Goal: Information Seeking & Learning: Learn about a topic

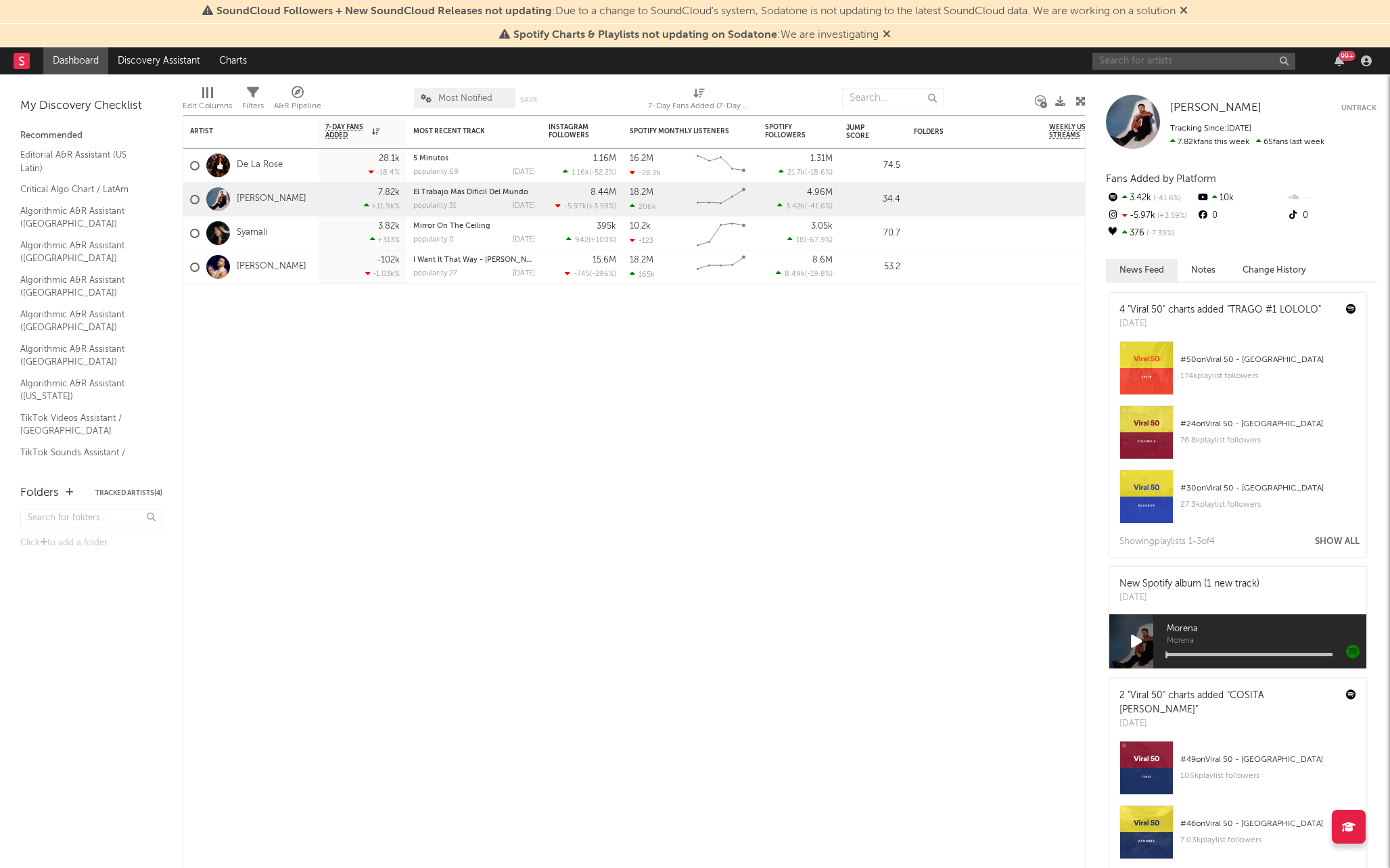
click at [1150, 60] on input "text" at bounding box center [1193, 61] width 203 height 17
click at [281, 198] on link "[PERSON_NAME]" at bounding box center [271, 199] width 69 height 12
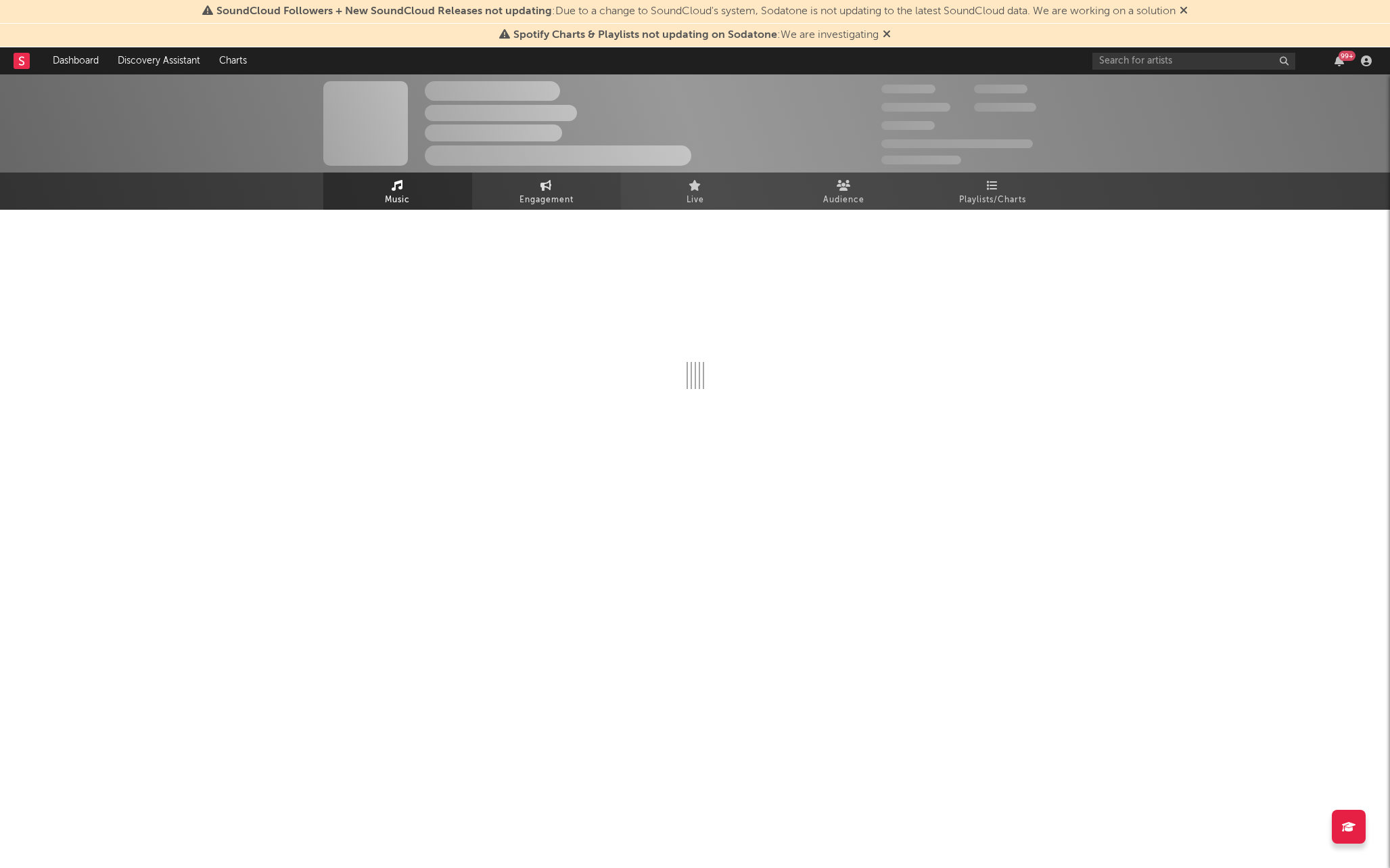
click at [522, 185] on link "Engagement" at bounding box center [546, 191] width 149 height 37
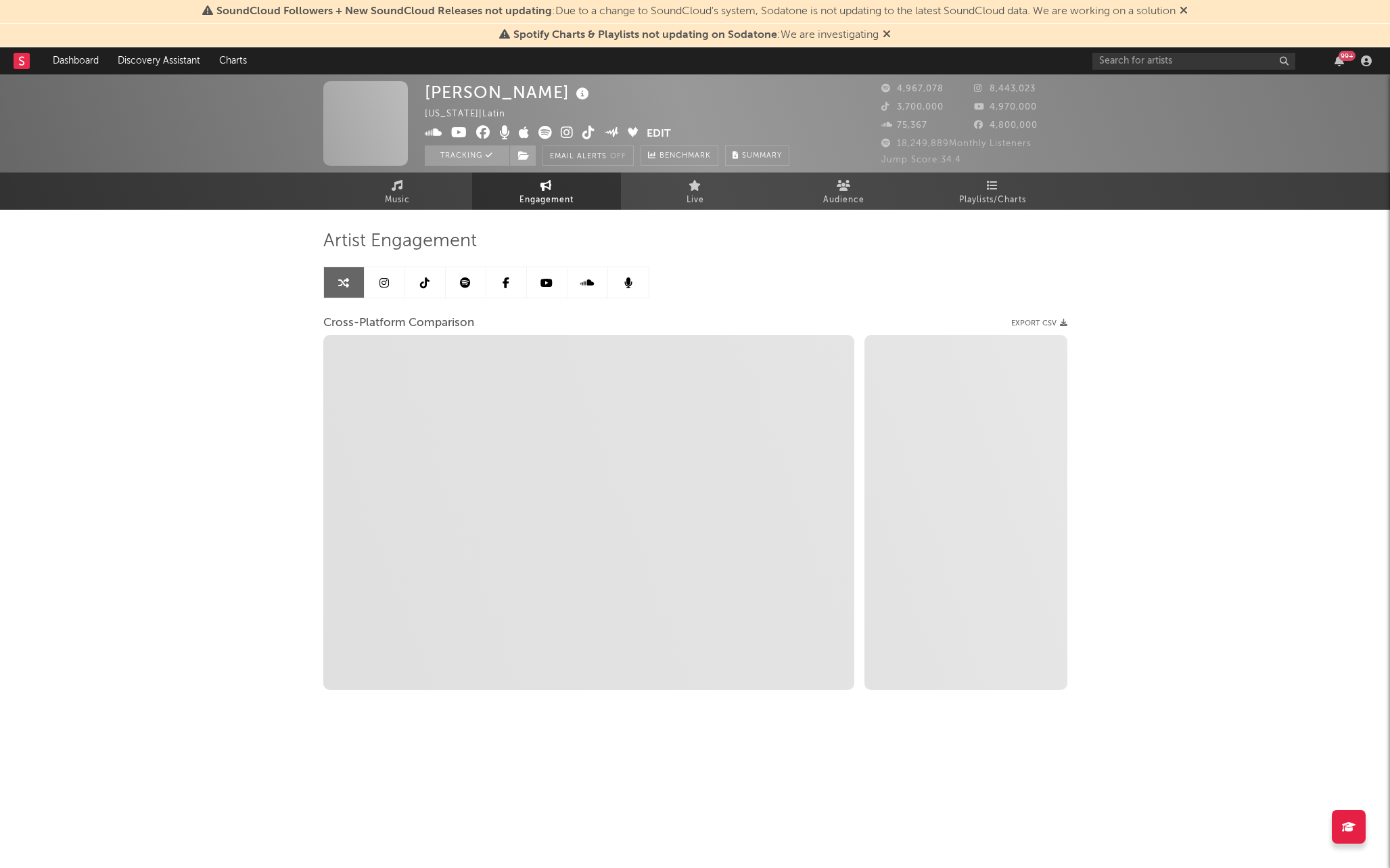
select select "1w"
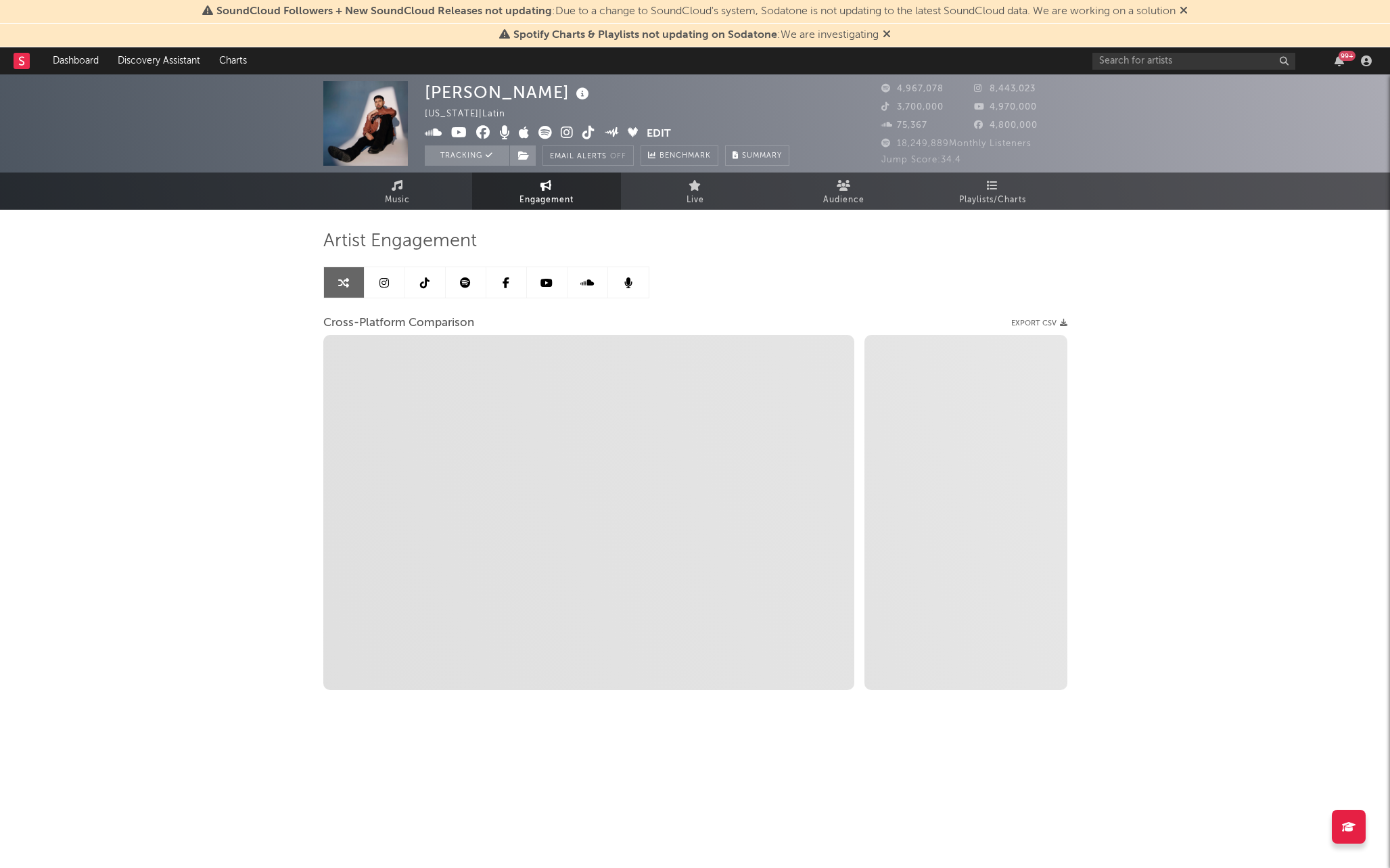
click at [389, 288] on link at bounding box center [384, 282] width 41 height 30
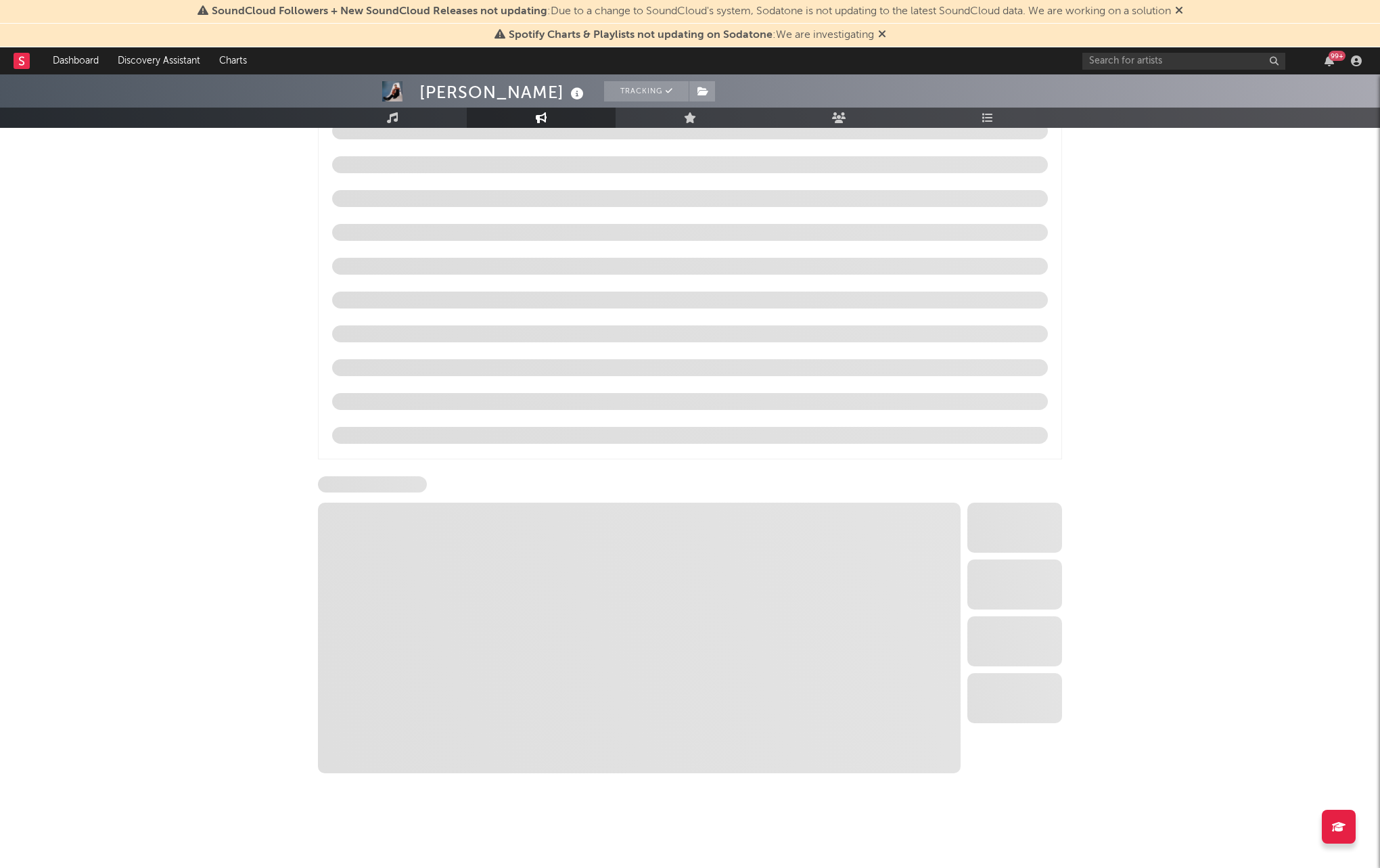
scroll to position [1721, 0]
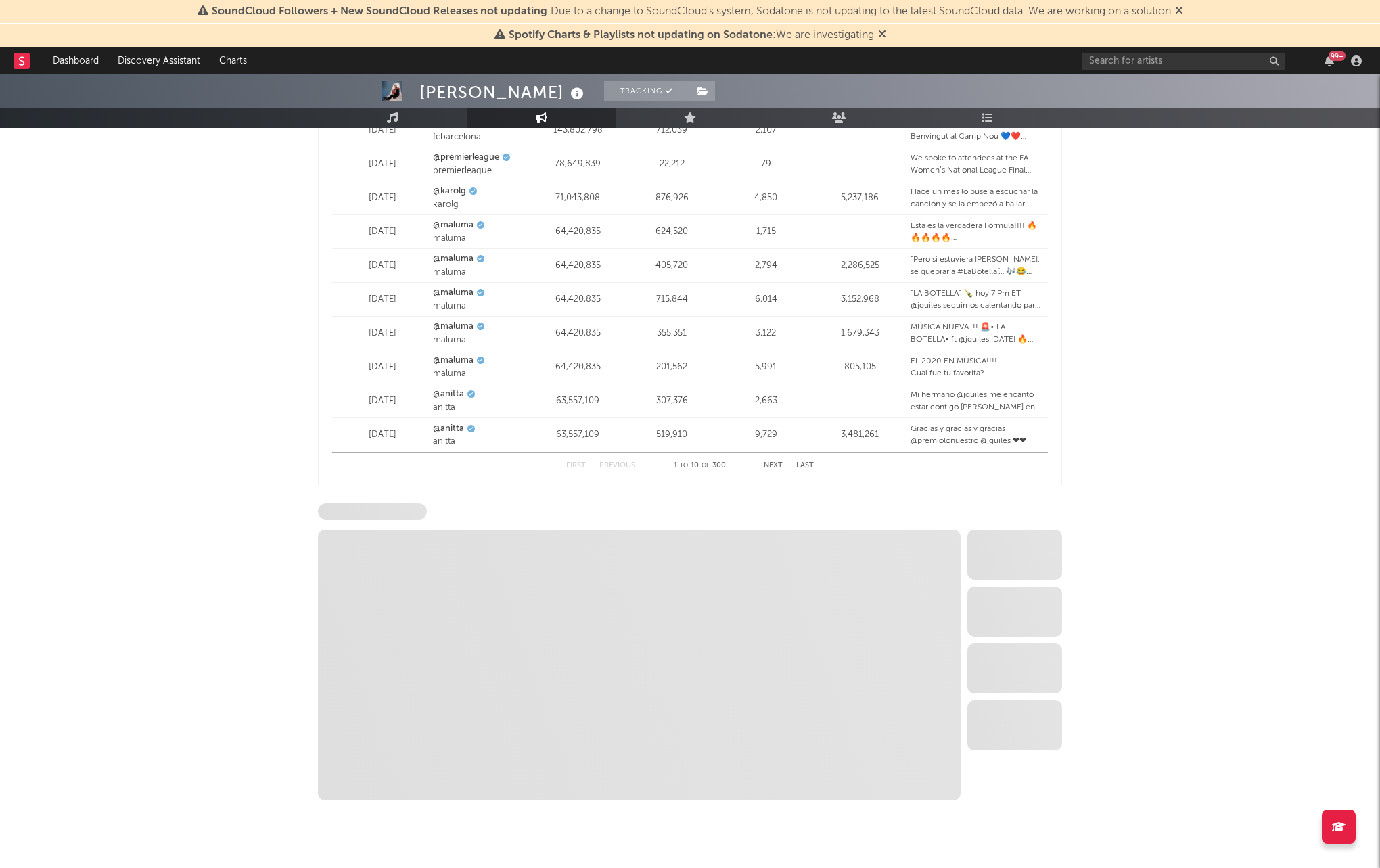
select select "6m"
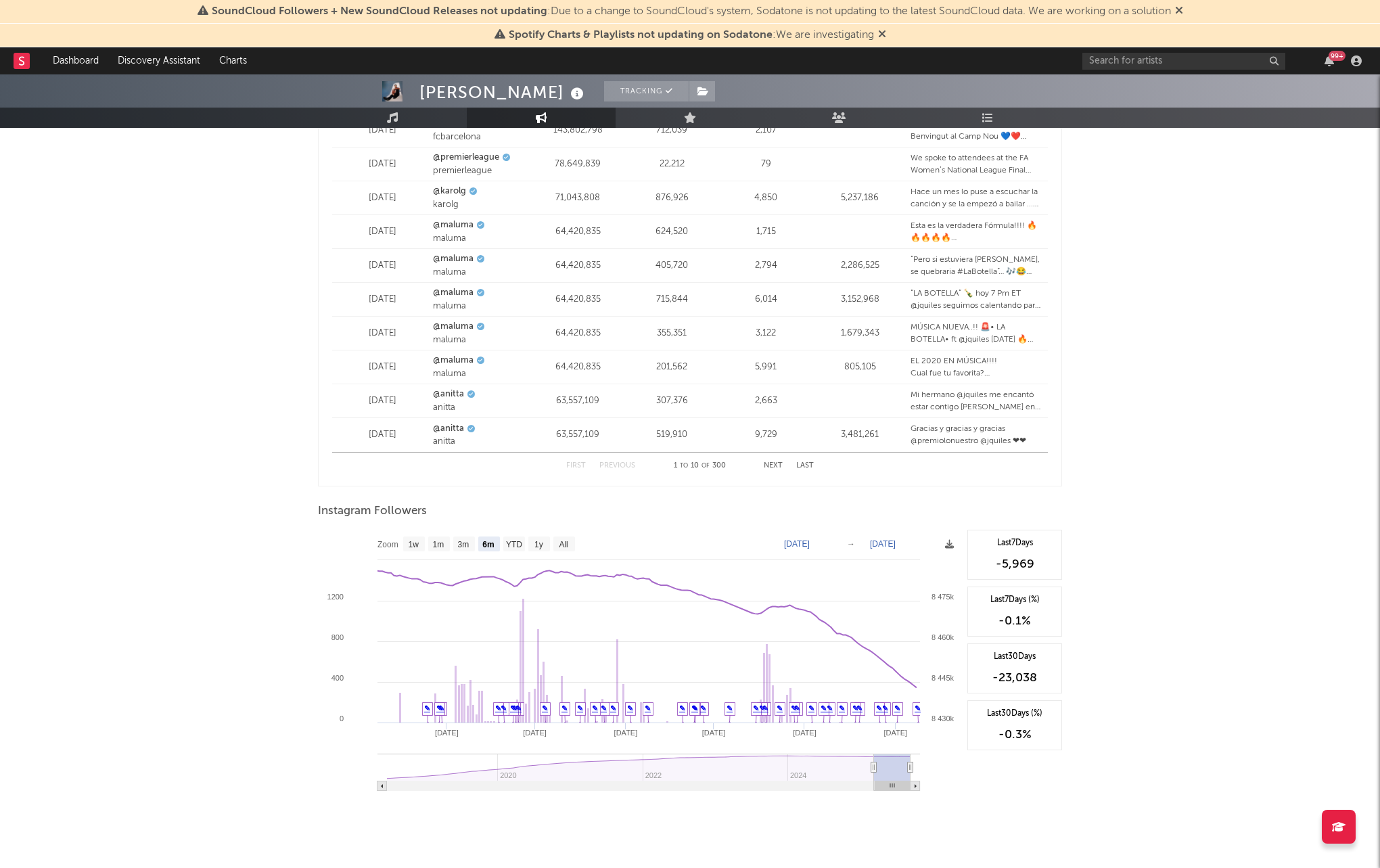
click at [1183, 10] on icon at bounding box center [1179, 10] width 8 height 11
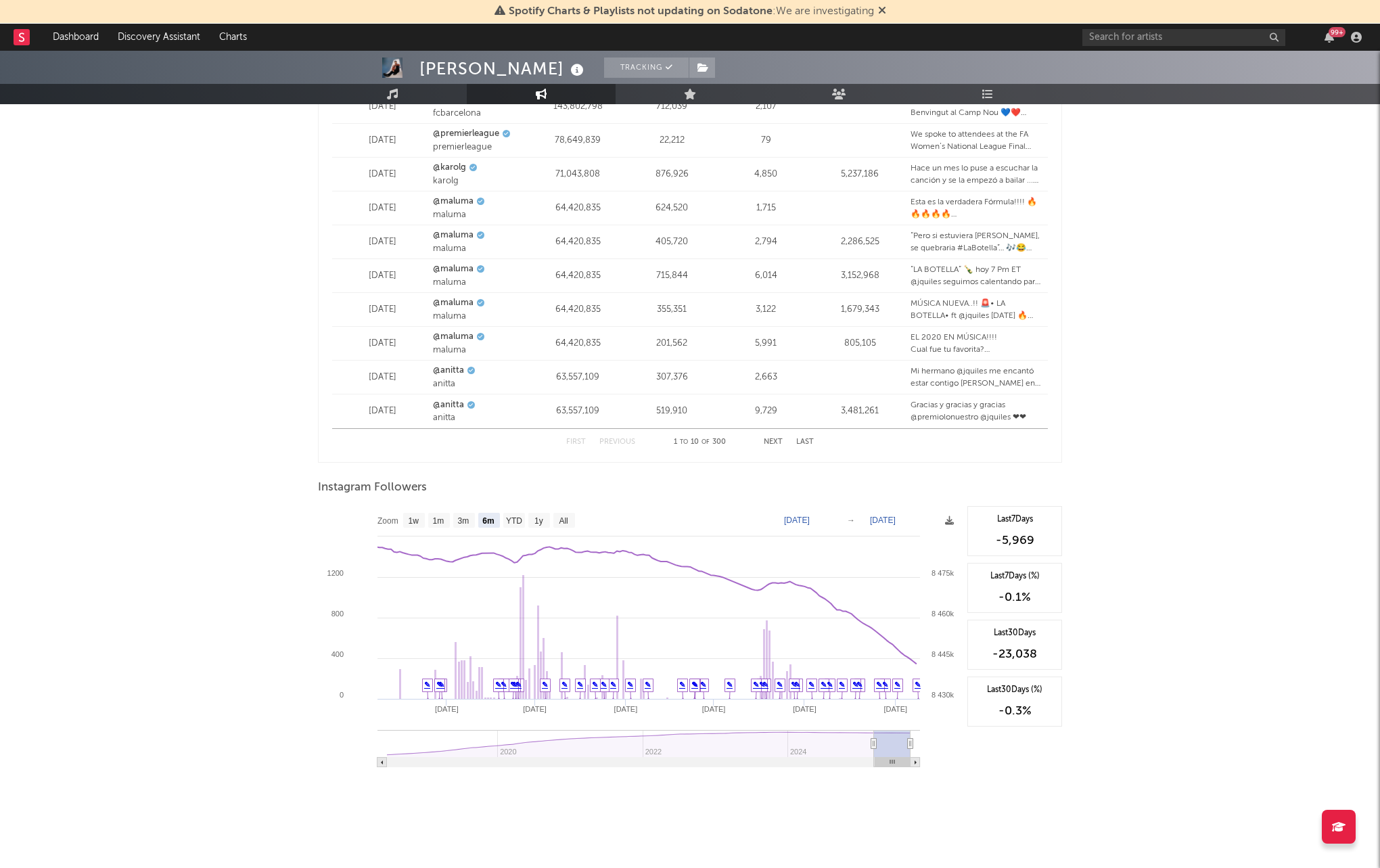
click at [882, 12] on icon at bounding box center [882, 10] width 8 height 11
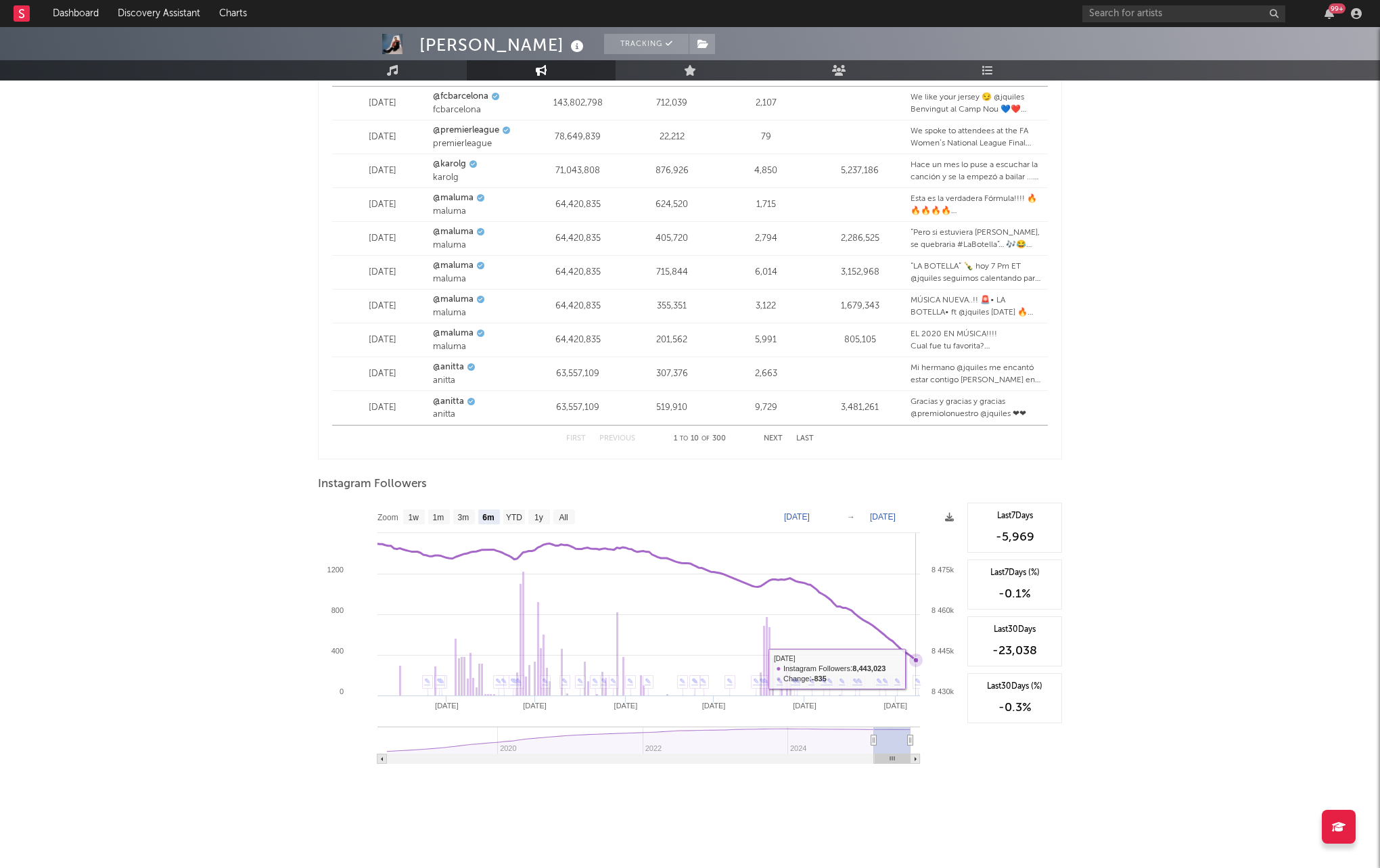
scroll to position [781, 0]
